Goal: Navigation & Orientation: Find specific page/section

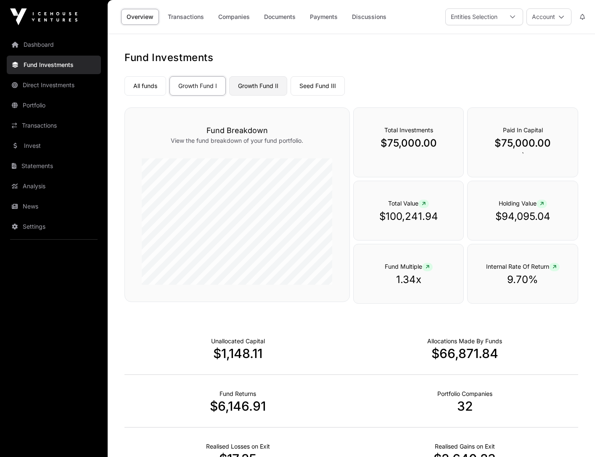
click at [267, 81] on link "Growth Fund II" at bounding box center [258, 85] width 58 height 19
click at [255, 89] on link "Growth Fund II" at bounding box center [258, 85] width 58 height 19
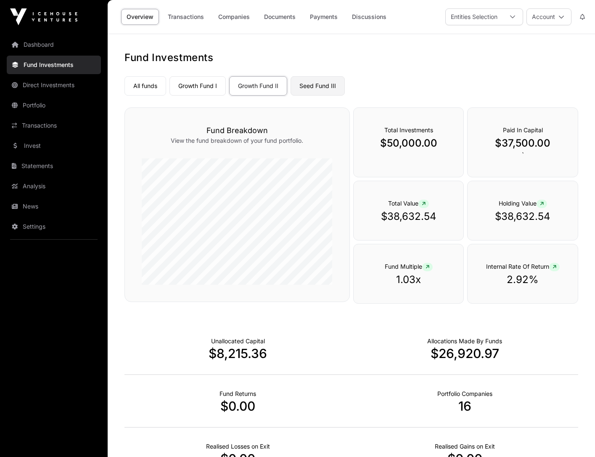
click at [318, 85] on link "Seed Fund III" at bounding box center [318, 85] width 54 height 19
click at [139, 82] on link "All funds" at bounding box center [146, 85] width 42 height 19
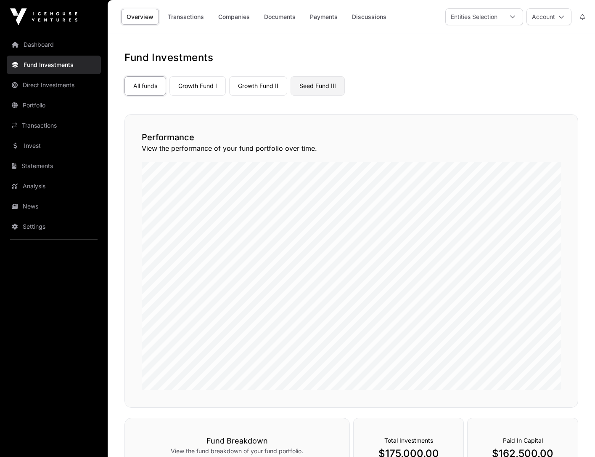
click at [314, 82] on link "Seed Fund III" at bounding box center [318, 85] width 54 height 19
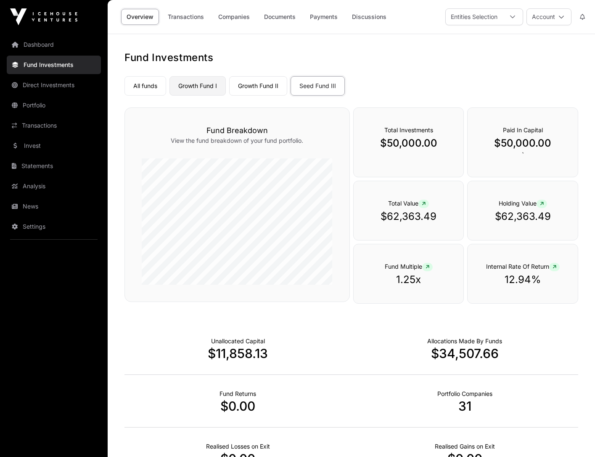
click at [190, 86] on link "Growth Fund I" at bounding box center [198, 85] width 56 height 19
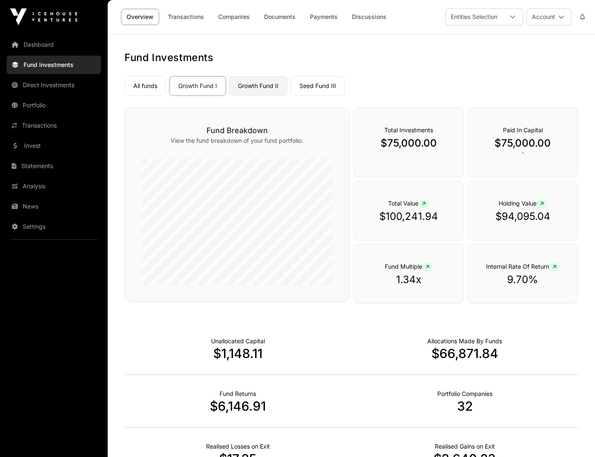
click at [265, 84] on link "Growth Fund II" at bounding box center [258, 85] width 58 height 19
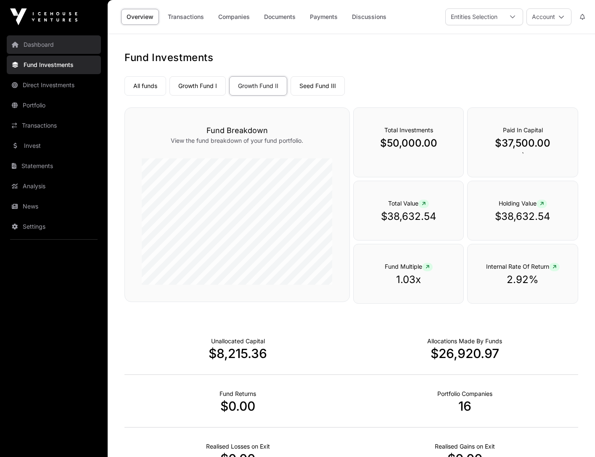
click at [37, 45] on link "Dashboard" at bounding box center [54, 44] width 94 height 19
